Goal: Task Accomplishment & Management: Complete application form

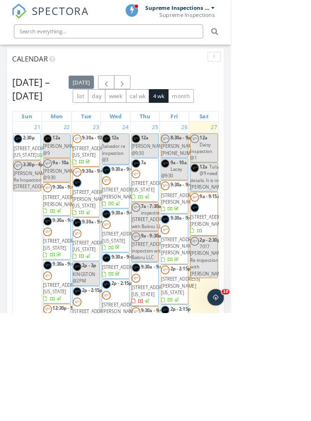
scroll to position [959, 0]
click at [280, 420] on html "SPECTORA Supreme Inspections Team Supreme Inspections Role: Inspector Dashboard…" at bounding box center [155, 223] width 311 height 2365
click at [280, 420] on div "27 12a Daisy Inspection @1 12a Tulsa @9 need details. It is not Veronica. 9a - …" at bounding box center [274, 370] width 39 height 414
click at [275, 420] on div "27 12a Daisy Inspection @1 12a Tulsa @9 need details. It is not Veronica. 9a - …" at bounding box center [274, 370] width 39 height 414
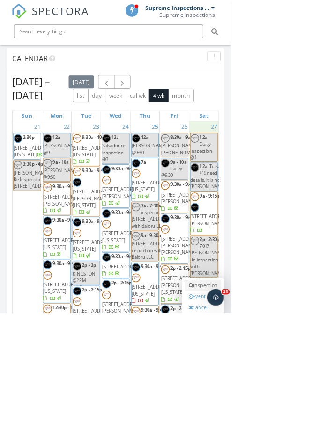
click at [283, 392] on link "Inspection" at bounding box center [273, 384] width 48 height 15
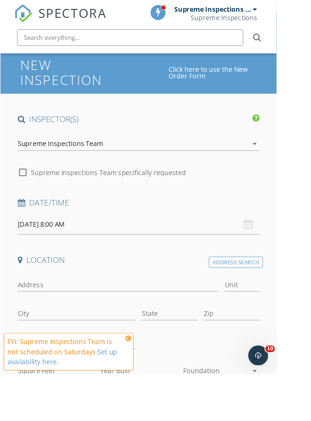
scroll to position [46, 0]
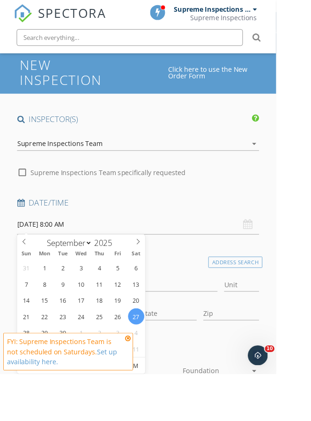
click at [120, 254] on input "09/27/2025 8:00 AM" at bounding box center [155, 252] width 273 height 23
type input "09"
type input "09/27/2025 9:00 AM"
click at [75, 408] on span at bounding box center [73, 406] width 7 height 9
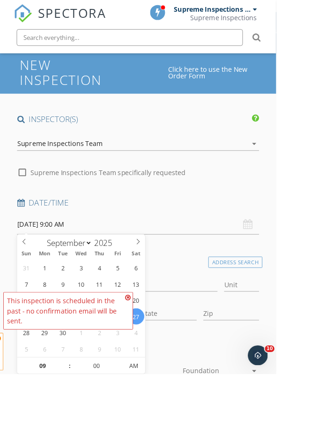
click at [75, 367] on div "This inspection is scheduled in the past - no confirmation email will be sent." at bounding box center [73, 350] width 130 height 34
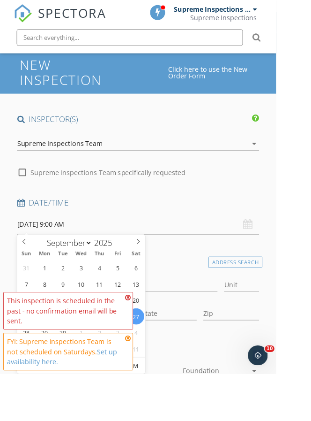
click at [75, 367] on div "This inspection is scheduled in the past - no confirmation email will be sent." at bounding box center [73, 350] width 130 height 34
click at [143, 339] on icon at bounding box center [144, 335] width 7 height 8
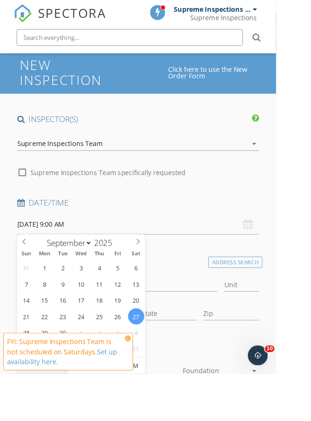
type input "10"
type input "09/27/2025 10:00 AM"
click at [73, 408] on span at bounding box center [73, 406] width 7 height 9
click at [73, 408] on div "FYI: Supreme Inspections Team is not scheduled on Saturdays. Set up availabilit…" at bounding box center [73, 396] width 130 height 34
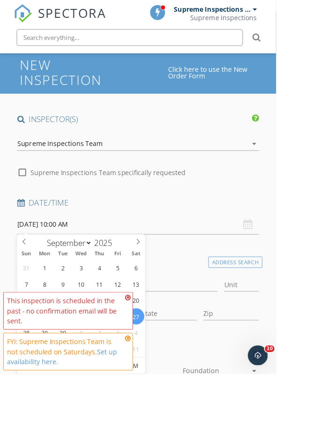
click at [145, 339] on icon at bounding box center [144, 335] width 7 height 8
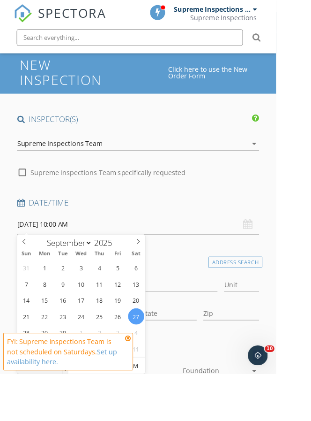
type input "11"
type input "09/27/2025 11:00 AM"
click at [76, 408] on span at bounding box center [73, 406] width 7 height 9
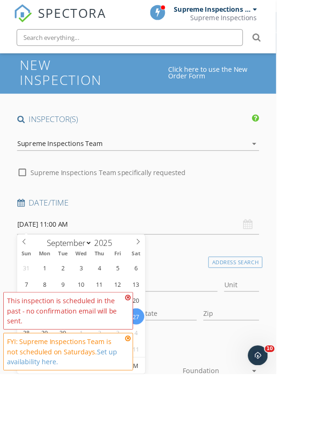
click at [144, 339] on icon at bounding box center [144, 335] width 7 height 8
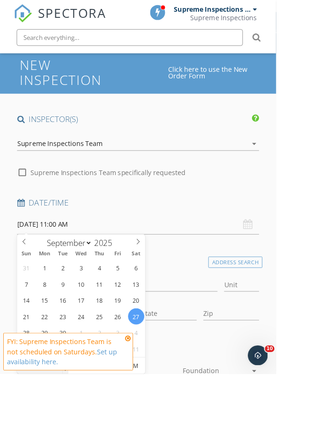
type input "12"
type input "09/27/2025 12:00 PM"
click at [75, 407] on span at bounding box center [73, 406] width 7 height 9
type input "05"
type input "09/27/2025 12:05 PM"
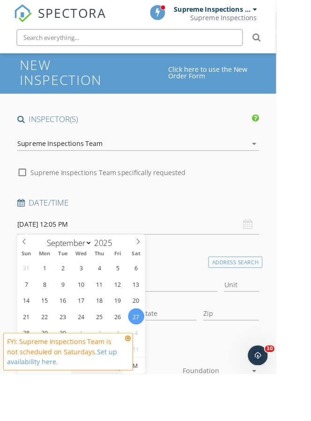
click at [134, 407] on span at bounding box center [134, 406] width 7 height 9
type input "10"
type input "09/27/2025 12:10 PM"
click at [134, 407] on span at bounding box center [134, 406] width 7 height 9
type input "15"
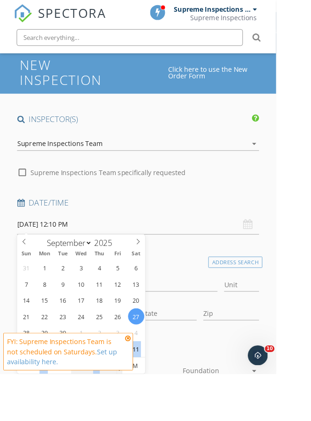
type input "09/27/2025 12:15 PM"
click at [134, 407] on span at bounding box center [134, 406] width 7 height 9
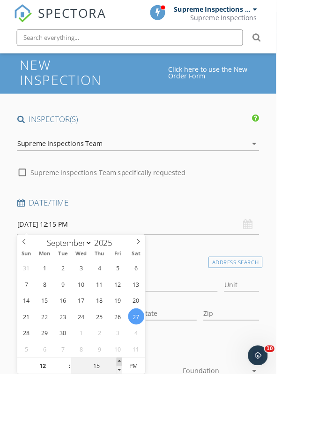
type input "20"
type input "09/27/2025 12:20 PM"
click at [134, 407] on span at bounding box center [134, 406] width 7 height 9
type input "25"
type input "09/27/2025 12:25 PM"
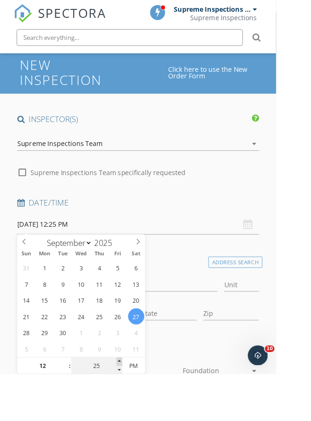
click at [134, 407] on span at bounding box center [134, 406] width 7 height 9
type input "30"
type input "[DATE] 12:30 PM"
click at [134, 407] on span at bounding box center [134, 406] width 7 height 9
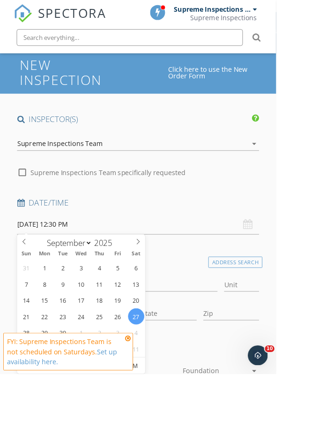
click at [194, 308] on div "Address" at bounding box center [132, 322] width 226 height 30
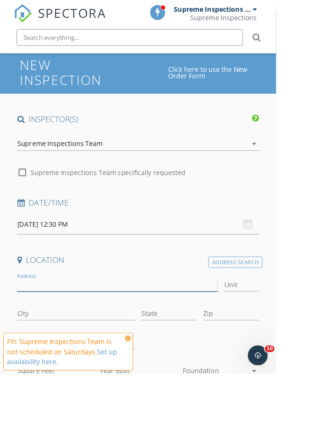
click at [186, 319] on input "Address" at bounding box center [132, 320] width 226 height 15
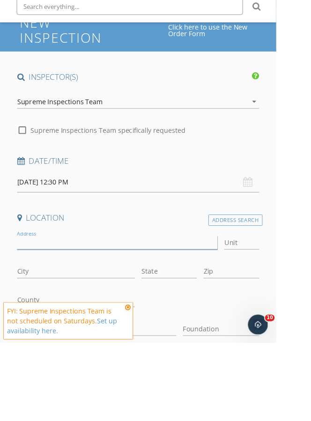
scroll to position [61, 0]
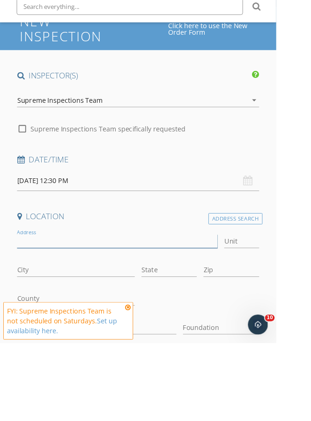
click at [141, 298] on input "Address" at bounding box center [132, 305] width 226 height 15
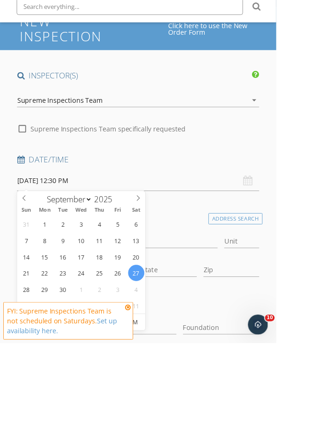
scroll to position [96, 0]
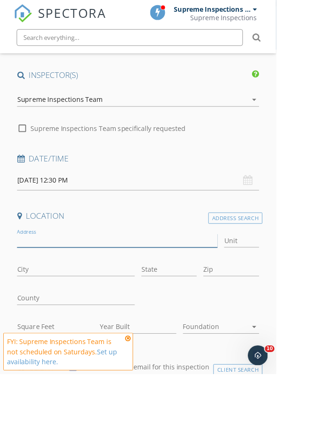
click at [185, 269] on input "Address" at bounding box center [132, 270] width 226 height 15
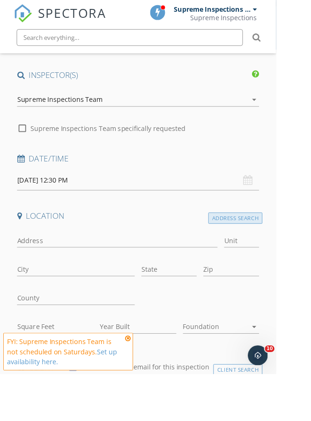
click at [277, 241] on div "Address Search" at bounding box center [265, 245] width 61 height 13
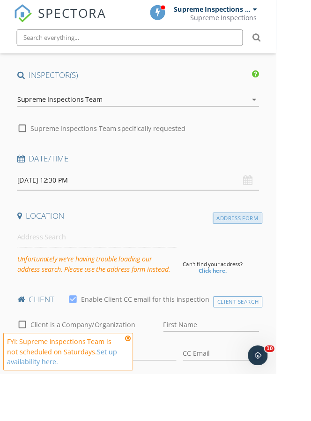
click at [269, 246] on div "Address Form" at bounding box center [268, 245] width 56 height 13
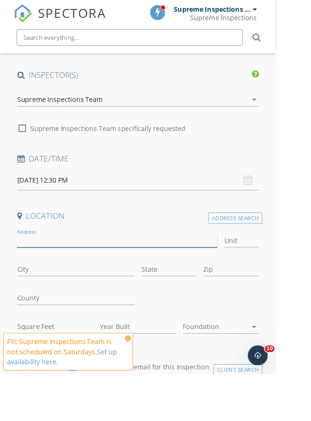
click at [103, 269] on input "Address" at bounding box center [132, 270] width 226 height 15
type input "[STREET_ADDRESS]"
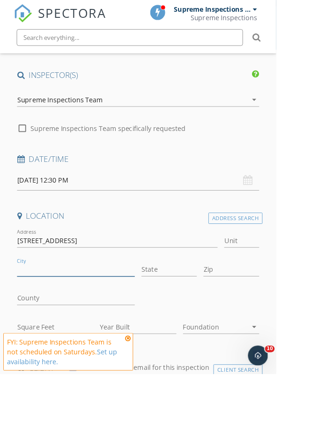
type input "o"
type input "[US_STATE][GEOGRAPHIC_DATA]"
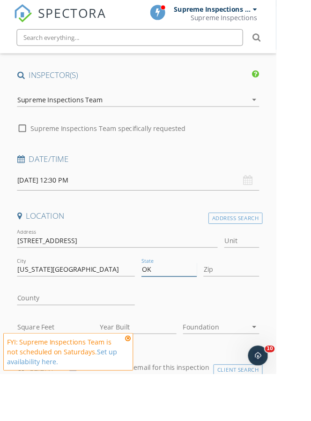
type input "OK"
type input "73165"
type input "1464"
type input "2004"
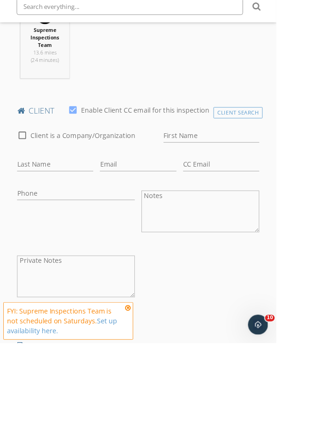
scroll to position [465, 0]
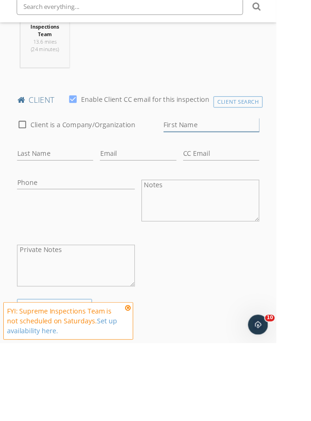
click at [214, 167] on input "First Name" at bounding box center [238, 174] width 108 height 15
type input "Khyle"
type input "[PERSON_NAME]"
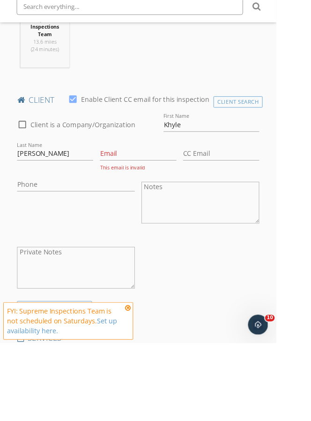
scroll to position [500, 0]
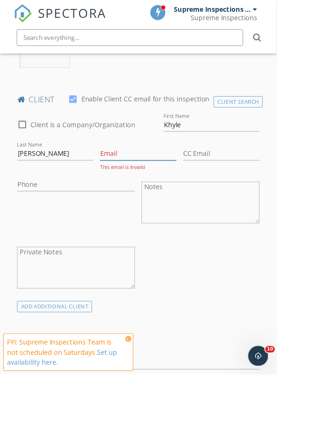
click at [174, 171] on input "Email" at bounding box center [156, 172] width 86 height 15
paste input "mailto:khyleedt@yahoo.com"
click at [116, 172] on input "mailto:khyleedt@yahoo.com" at bounding box center [156, 172] width 86 height 15
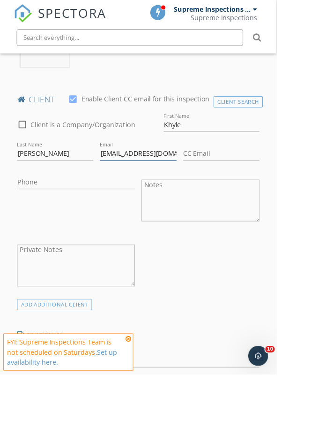
type input "[EMAIL_ADDRESS][DOMAIN_NAME]"
click at [226, 165] on input "CC Email" at bounding box center [249, 172] width 86 height 15
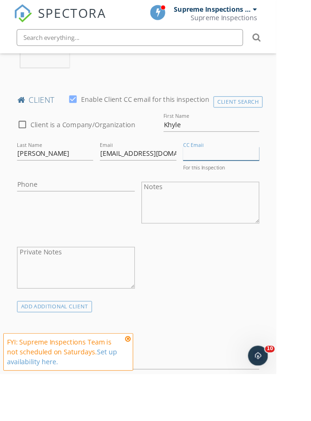
paste input "mailto:ddboadu@gmail.com"
click at [216, 171] on input "mailto:ddboadu@gmail.com" at bounding box center [249, 172] width 86 height 15
type input "[EMAIL_ADDRESS][DOMAIN_NAME]"
click at [45, 209] on input "Phone" at bounding box center [85, 207] width 133 height 15
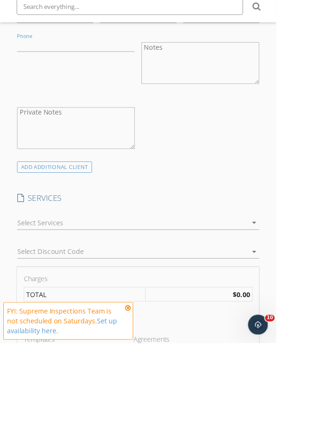
click at [60, 278] on div at bounding box center [149, 285] width 260 height 15
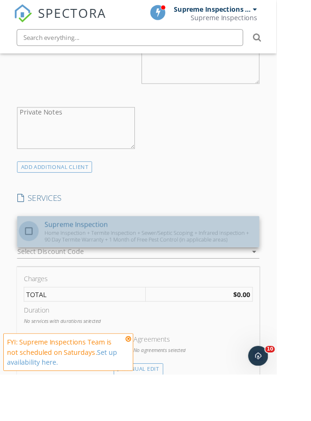
click at [24, 258] on div at bounding box center [32, 260] width 16 height 16
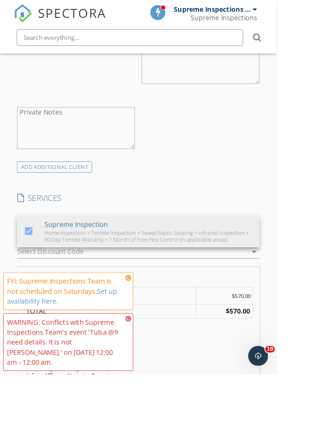
click at [199, 379] on p "0.25 hrs" at bounding box center [156, 381] width 258 height 8
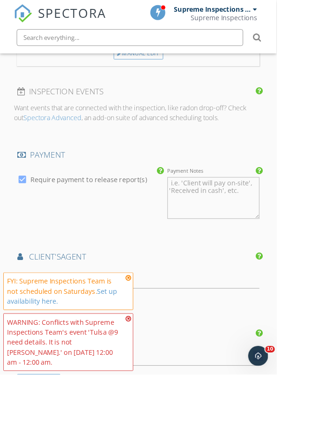
scroll to position [1116, 0]
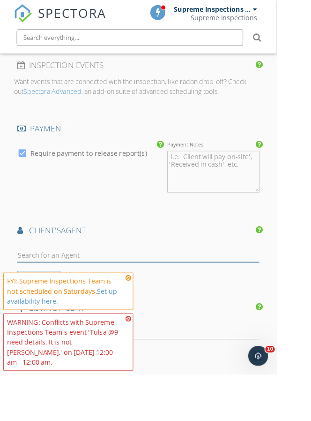
click at [93, 285] on input "text" at bounding box center [155, 286] width 273 height 15
type input "Daisy"
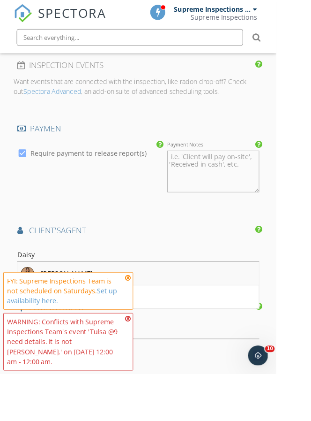
click at [78, 306] on div "[PERSON_NAME]" at bounding box center [75, 307] width 58 height 11
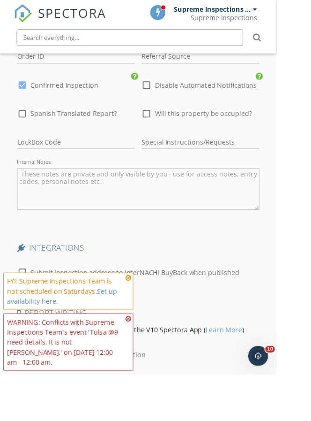
scroll to position [1627, 0]
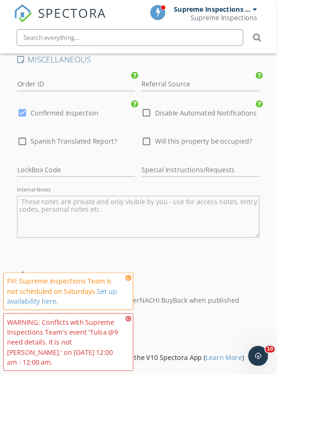
click at [160, 144] on div at bounding box center [224, 141] width 130 height 6
click at [168, 135] on div at bounding box center [165, 127] width 16 height 16
checkbox input "true"
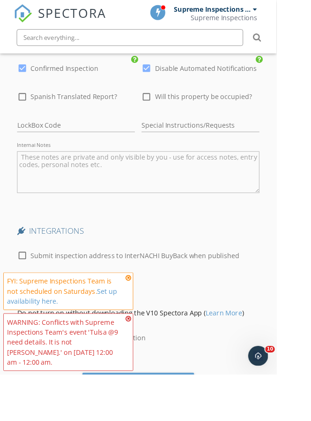
scroll to position [1676, 0]
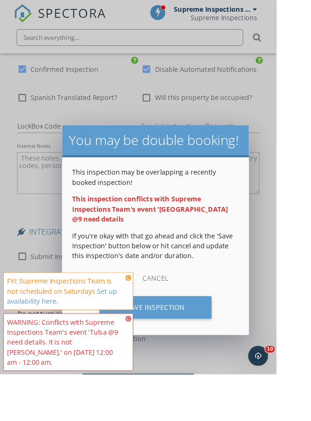
scroll to position [1702, 0]
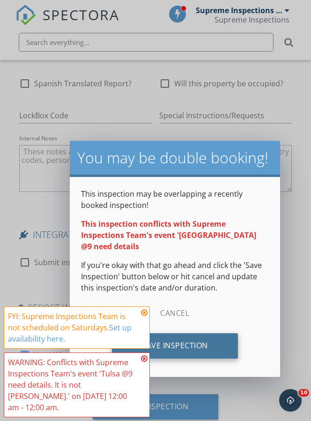
click at [205, 333] on div "Save Inspection" at bounding box center [175, 345] width 126 height 25
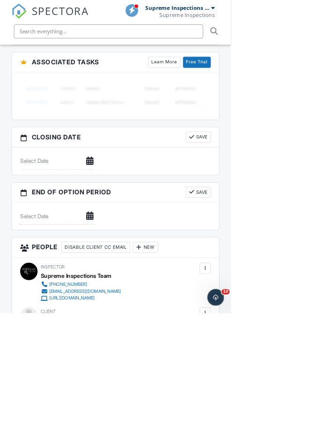
scroll to position [1261, 0]
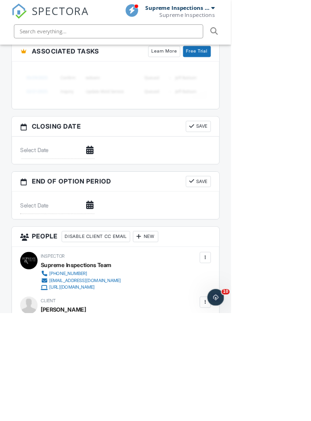
click at [199, 311] on div "New" at bounding box center [196, 317] width 34 height 15
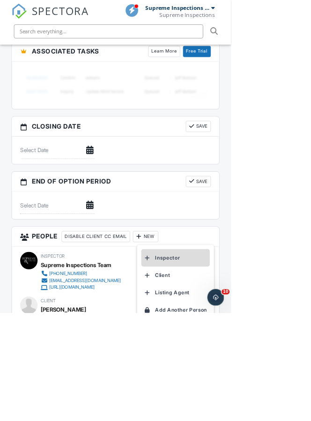
click at [210, 340] on li "Inspector" at bounding box center [236, 346] width 92 height 23
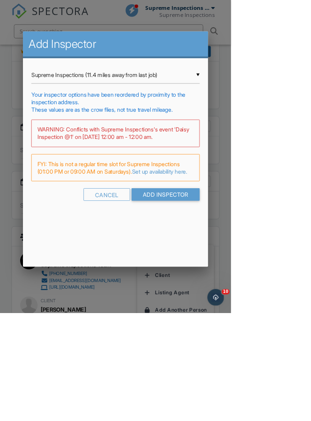
click at [64, 113] on input "Supreme Inspections (11.4 miles away from last job)" at bounding box center [155, 101] width 226 height 23
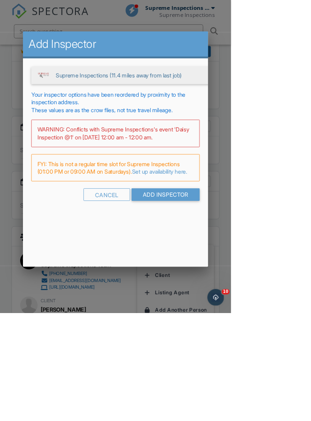
click at [68, 111] on img at bounding box center [58, 101] width 19 height 19
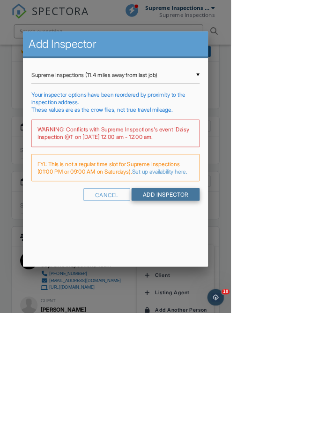
click at [269, 265] on input "Add Inspector" at bounding box center [223, 261] width 92 height 17
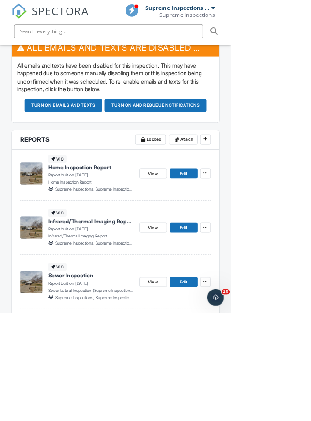
scroll to position [295, 0]
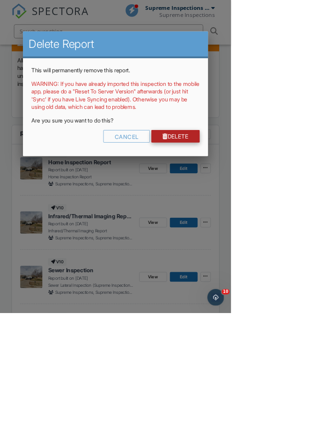
click at [269, 192] on link "Delete" at bounding box center [236, 183] width 65 height 17
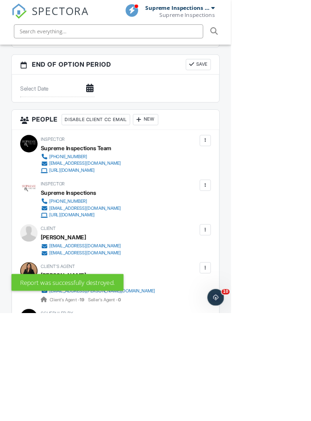
scroll to position [1344, 0]
click at [278, 307] on div at bounding box center [276, 309] width 9 height 9
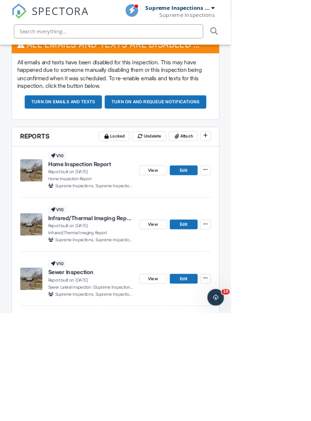
scroll to position [292, 0]
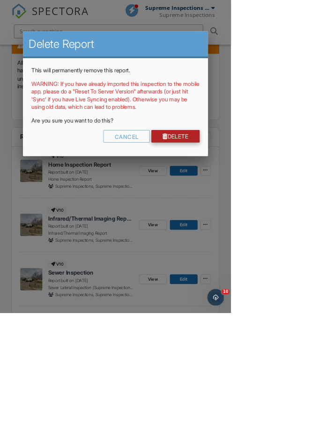
click at [269, 184] on link "Delete" at bounding box center [236, 183] width 65 height 17
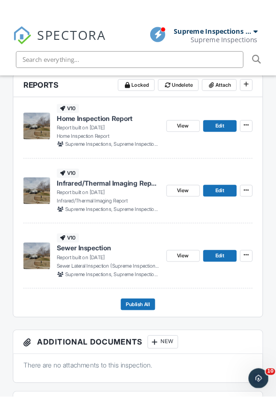
scroll to position [407, 0]
